Goal: Ask a question

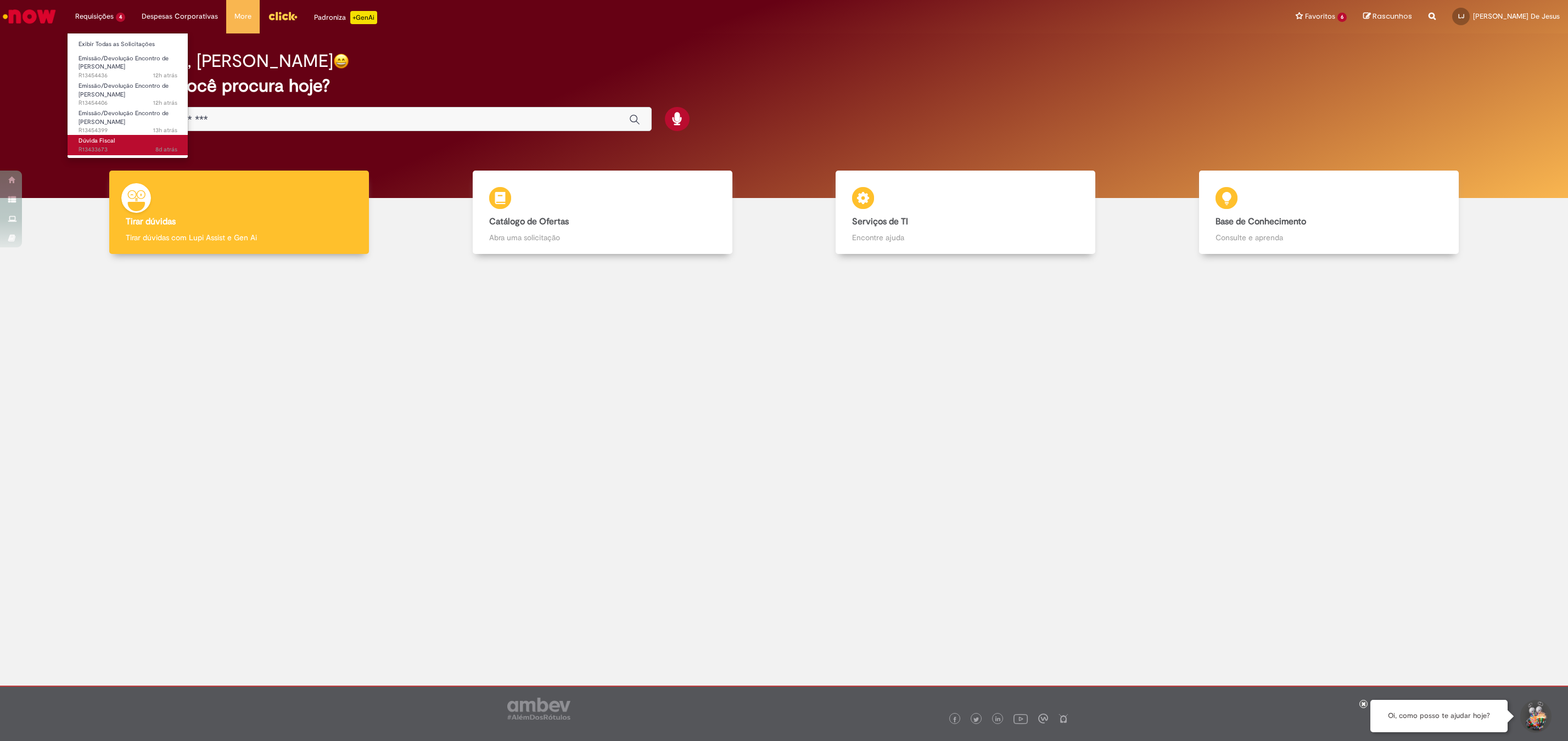
click at [127, 141] on link "Dúvida Fiscal 8d atrás 8 dias atrás R13433673" at bounding box center [128, 145] width 121 height 20
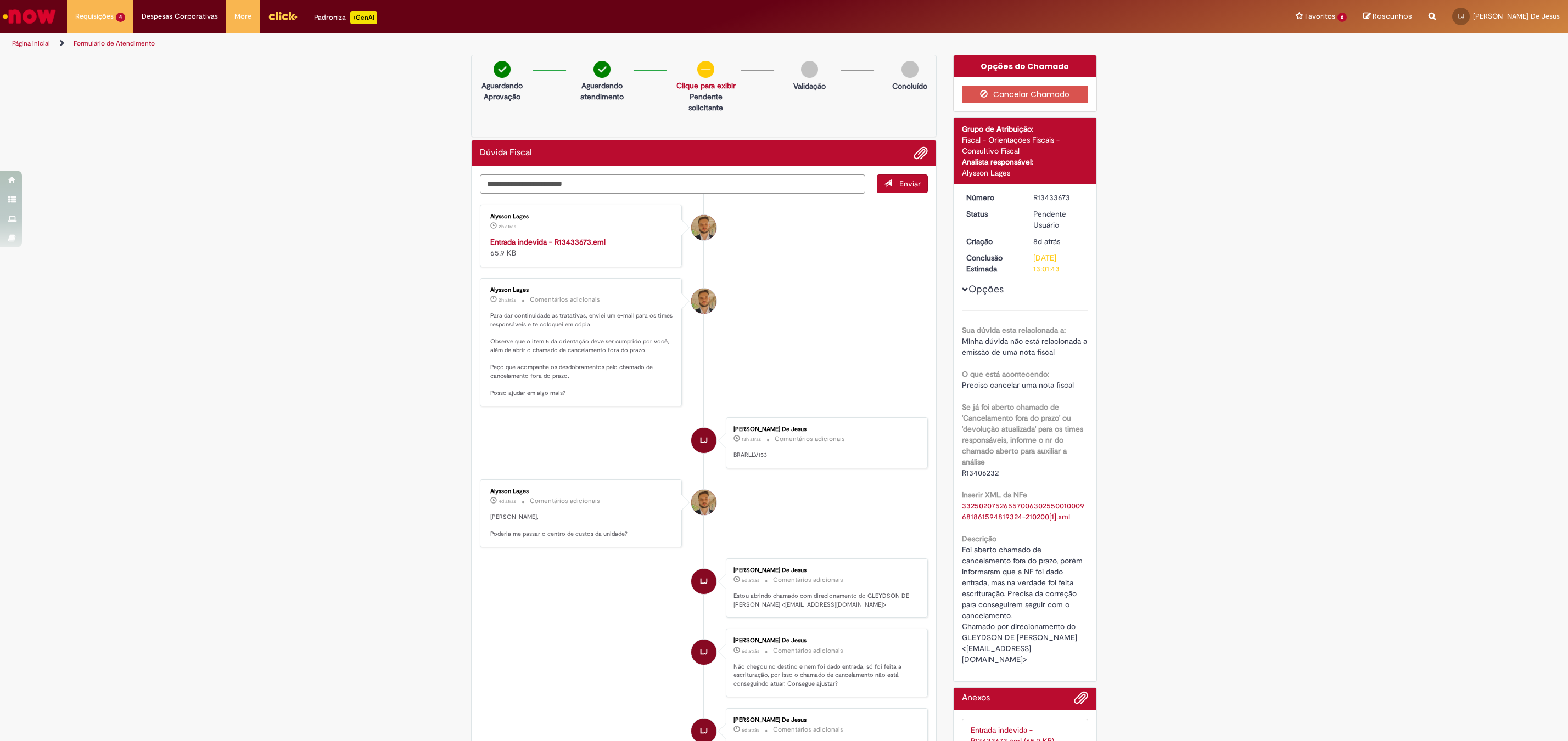
click at [568, 185] on textarea "Digite sua mensagem aqui..." at bounding box center [672, 184] width 385 height 19
type textarea "**********"
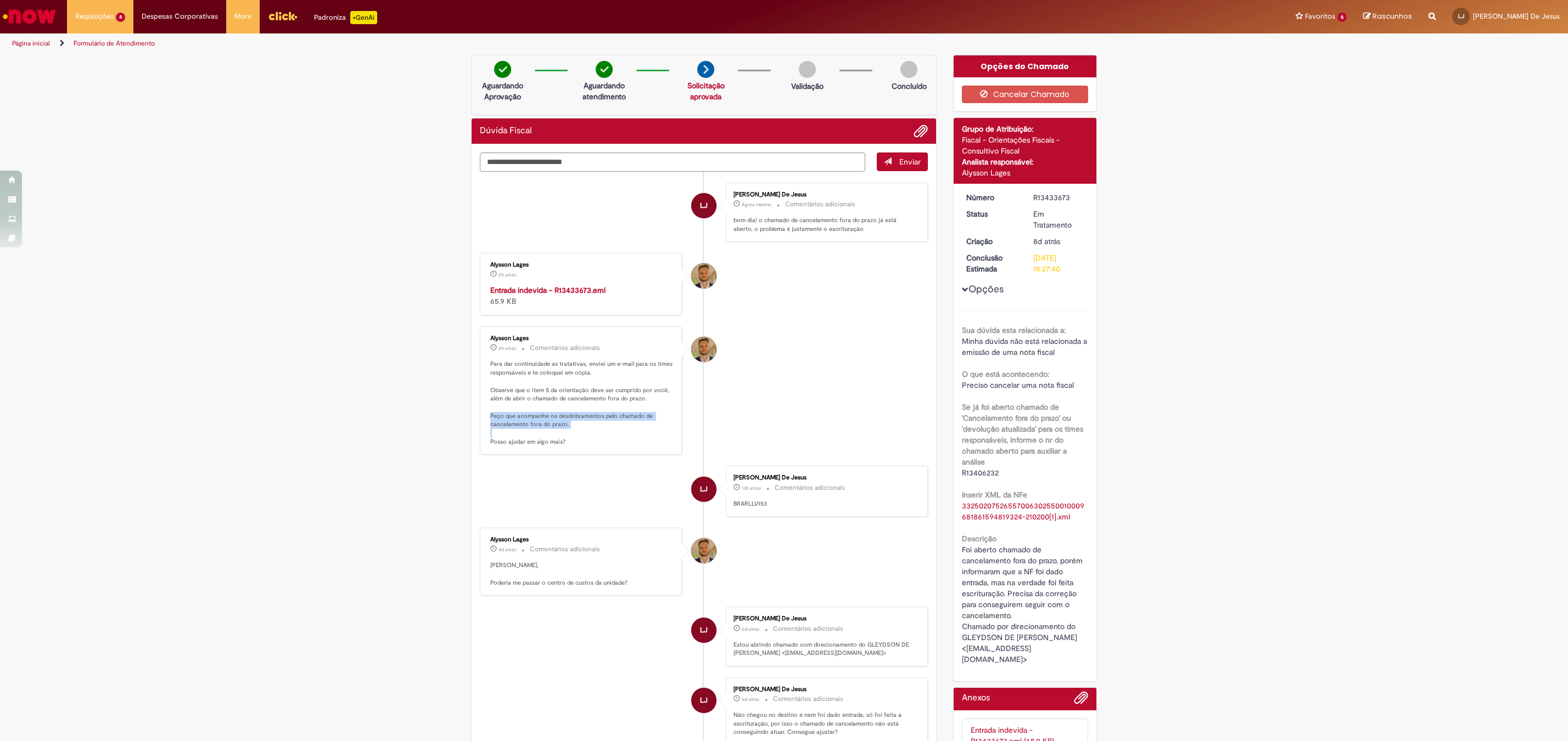
drag, startPoint x: 483, startPoint y: 420, endPoint x: 606, endPoint y: 438, distance: 124.3
click at [606, 438] on div "Alysson Lages 2h atrás 2 horas atrás Comentários adicionais Para dar continuida…" at bounding box center [581, 391] width 195 height 122
click at [914, 131] on span "Adicionar anexos" at bounding box center [920, 131] width 13 height 13
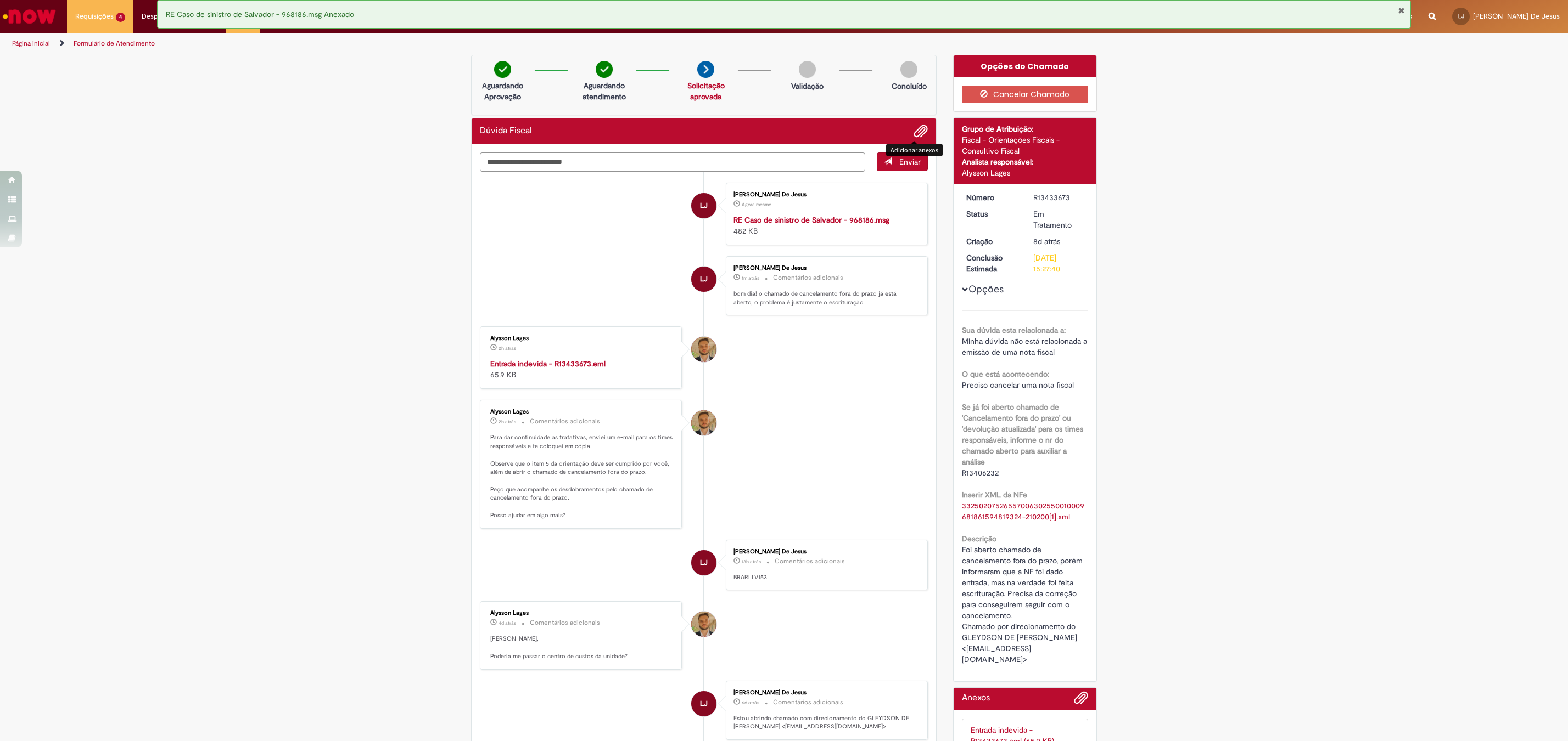
click at [635, 164] on textarea "Digite sua mensagem aqui..." at bounding box center [672, 162] width 385 height 19
type textarea "*"
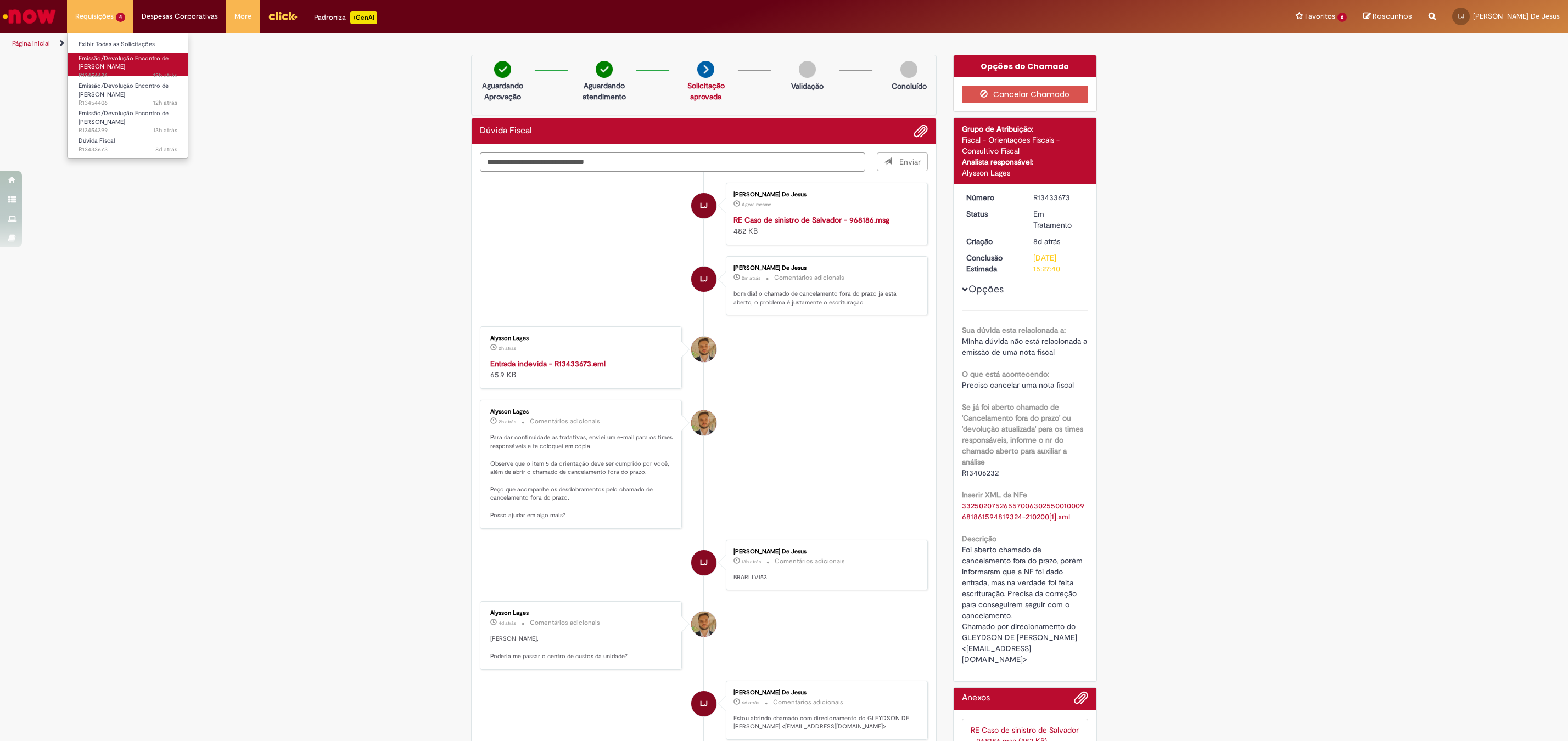
type textarea "**********"
click at [122, 61] on span "Emissão/Devolução Encontro de [PERSON_NAME]" at bounding box center [123, 63] width 90 height 17
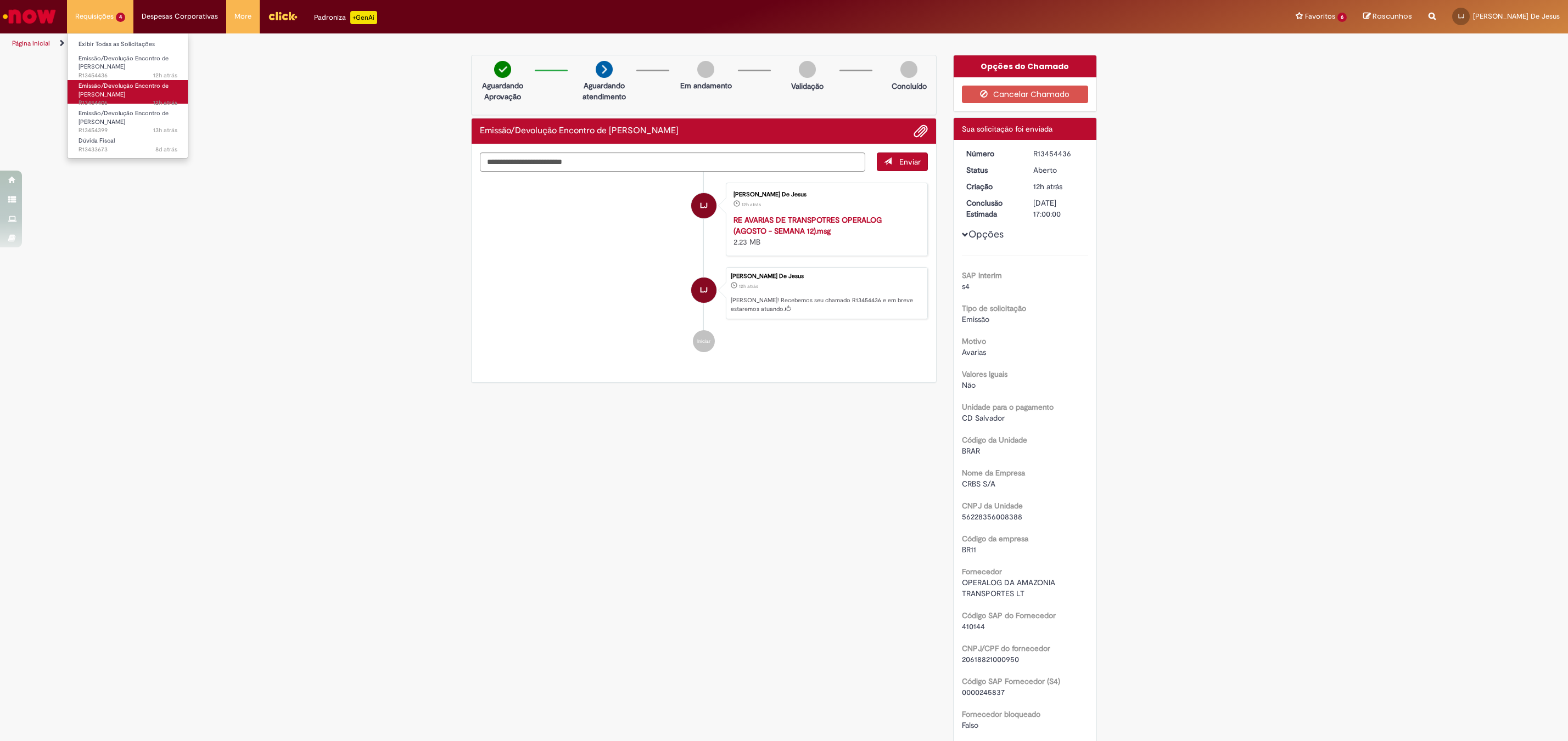
click at [109, 98] on link "Emissão/Devolução Encontro de Contas Fornecedor 12h atrás 12 horas atrás R13454…" at bounding box center [128, 92] width 121 height 24
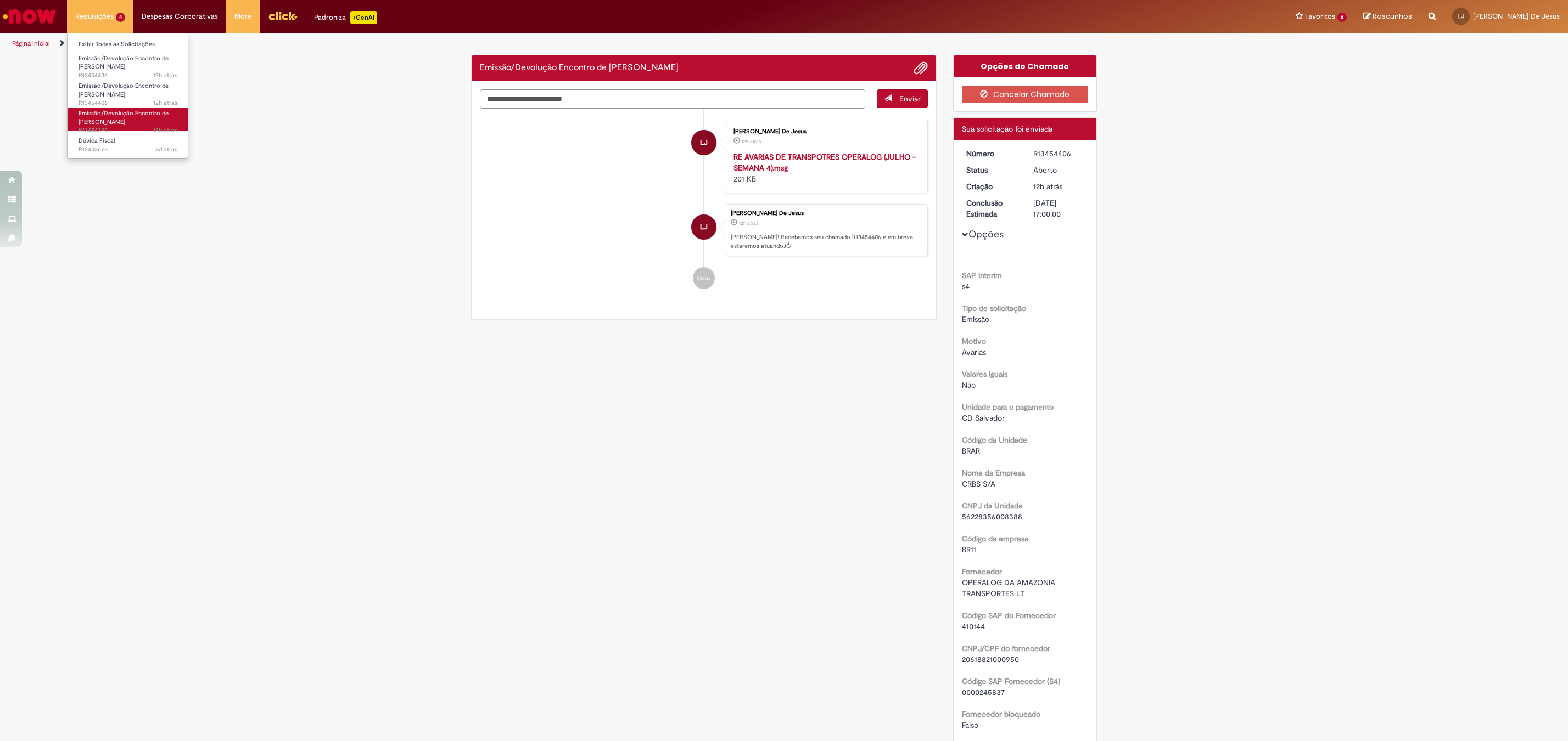
click at [126, 107] on link "Emissão/Devolução Encontro de Contas Fornecedor 13h atrás 13 horas atrás R13454…" at bounding box center [128, 119] width 121 height 24
